Goal: Navigation & Orientation: Find specific page/section

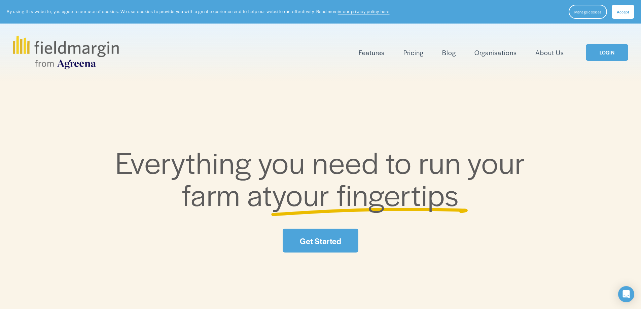
click at [611, 53] on link "LOGIN" at bounding box center [607, 52] width 42 height 17
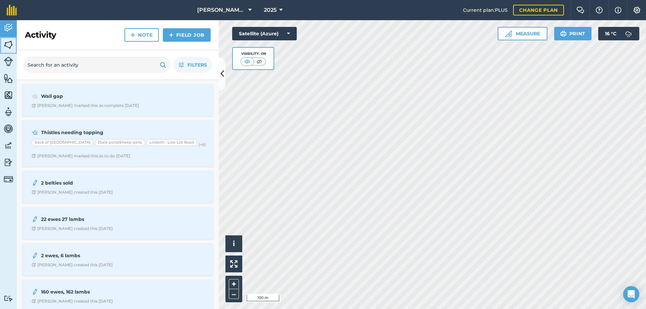
click at [8, 45] on img at bounding box center [8, 45] width 9 height 10
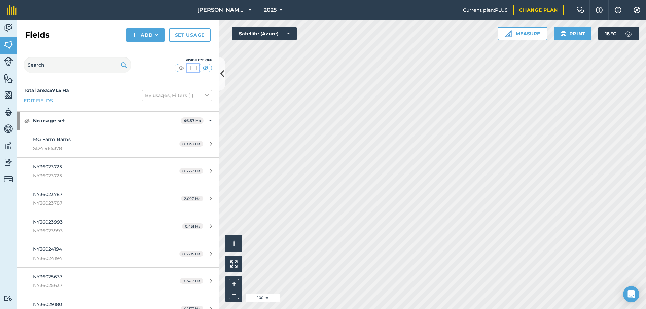
click at [193, 68] on img at bounding box center [193, 68] width 8 height 7
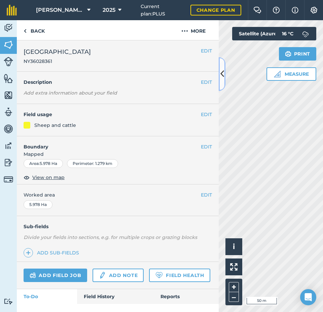
click at [220, 76] on icon at bounding box center [222, 74] width 4 height 12
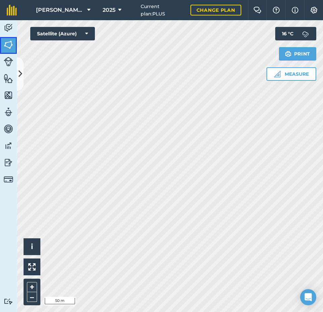
click at [6, 42] on img at bounding box center [8, 45] width 9 height 10
click at [20, 72] on icon at bounding box center [20, 74] width 4 height 12
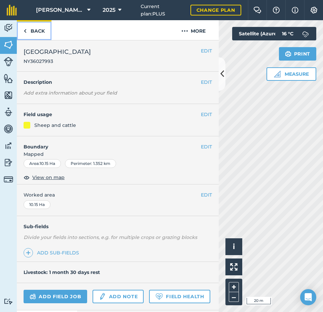
click at [38, 32] on link "Back" at bounding box center [34, 30] width 35 height 20
click at [219, 71] on button at bounding box center [222, 74] width 7 height 34
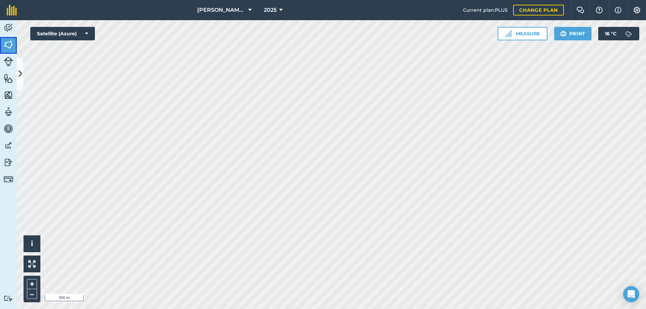
click at [12, 48] on img at bounding box center [8, 45] width 9 height 10
click at [18, 73] on button at bounding box center [20, 74] width 7 height 34
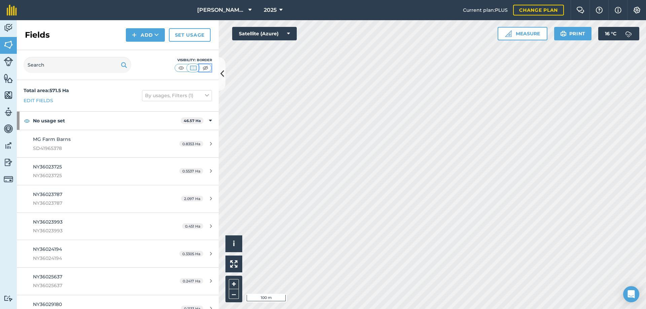
click at [204, 68] on img at bounding box center [205, 68] width 8 height 7
click at [64, 65] on input "text" at bounding box center [78, 65] width 108 height 16
paste input "SD4096 9634"
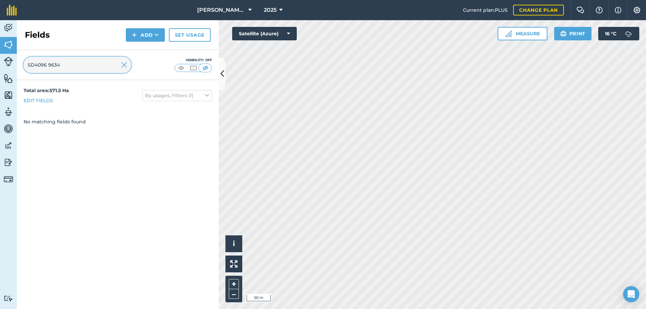
click at [34, 64] on input "SD4096 9634" at bounding box center [78, 65] width 108 height 16
click at [78, 66] on input "SD 4096 9634" at bounding box center [78, 65] width 108 height 16
type input "SD 4096 9634"
click at [8, 95] on img at bounding box center [8, 95] width 9 height 10
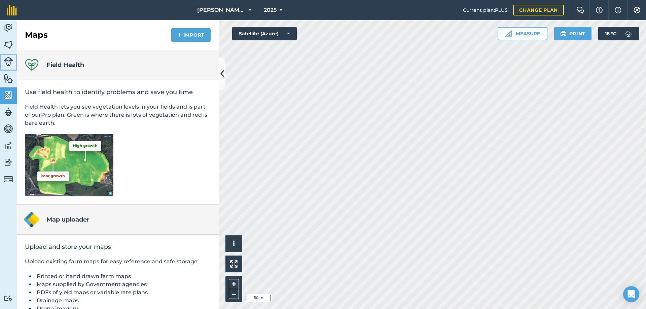
click at [9, 63] on img at bounding box center [8, 61] width 9 height 9
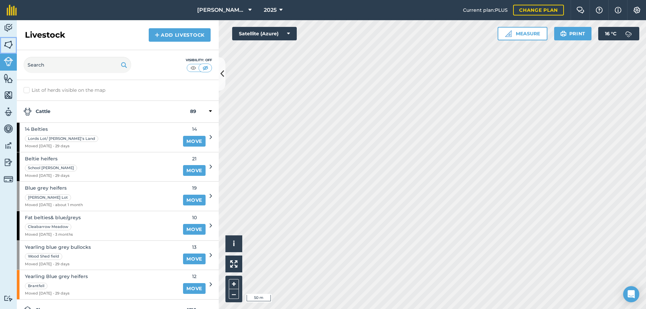
click at [10, 46] on img at bounding box center [8, 45] width 9 height 10
